Goal: Task Accomplishment & Management: Complete application form

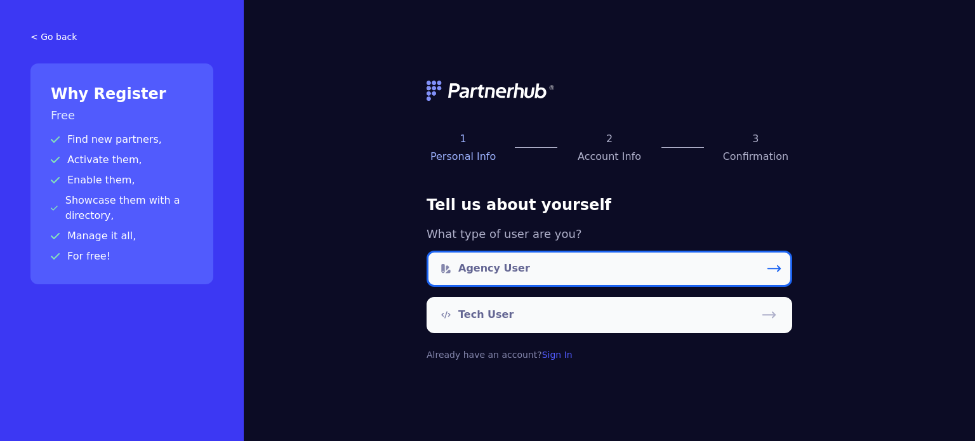
click at [605, 270] on link "Agency User" at bounding box center [610, 269] width 366 height 36
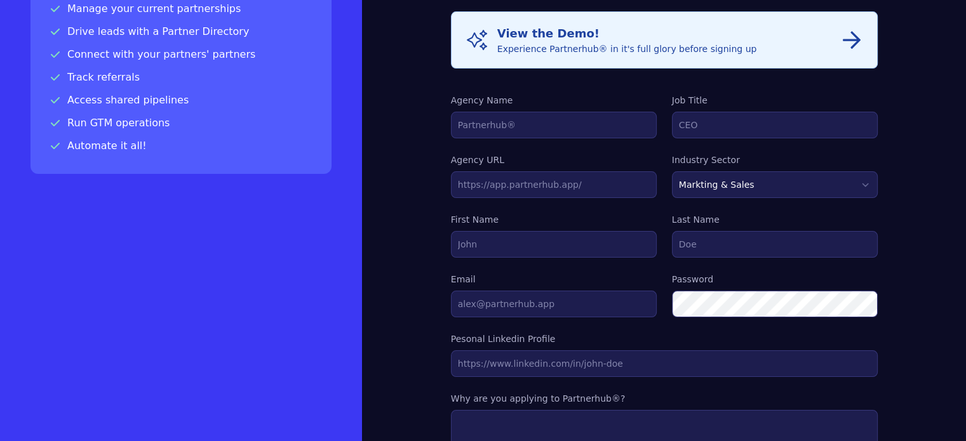
scroll to position [135, 0]
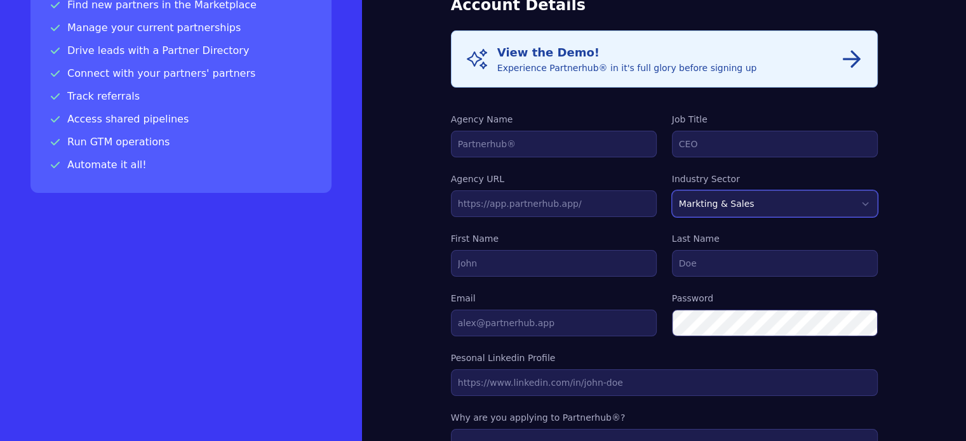
click at [672, 200] on select "Markting & Sales HR Finance Health Non-Profit Government Real Estate Blockchain…" at bounding box center [775, 204] width 206 height 27
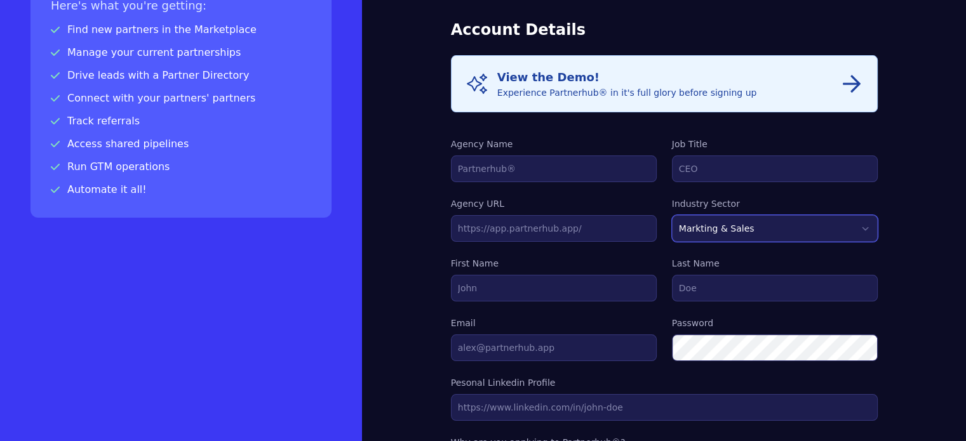
scroll to position [107, 0]
